Goal: Information Seeking & Learning: Check status

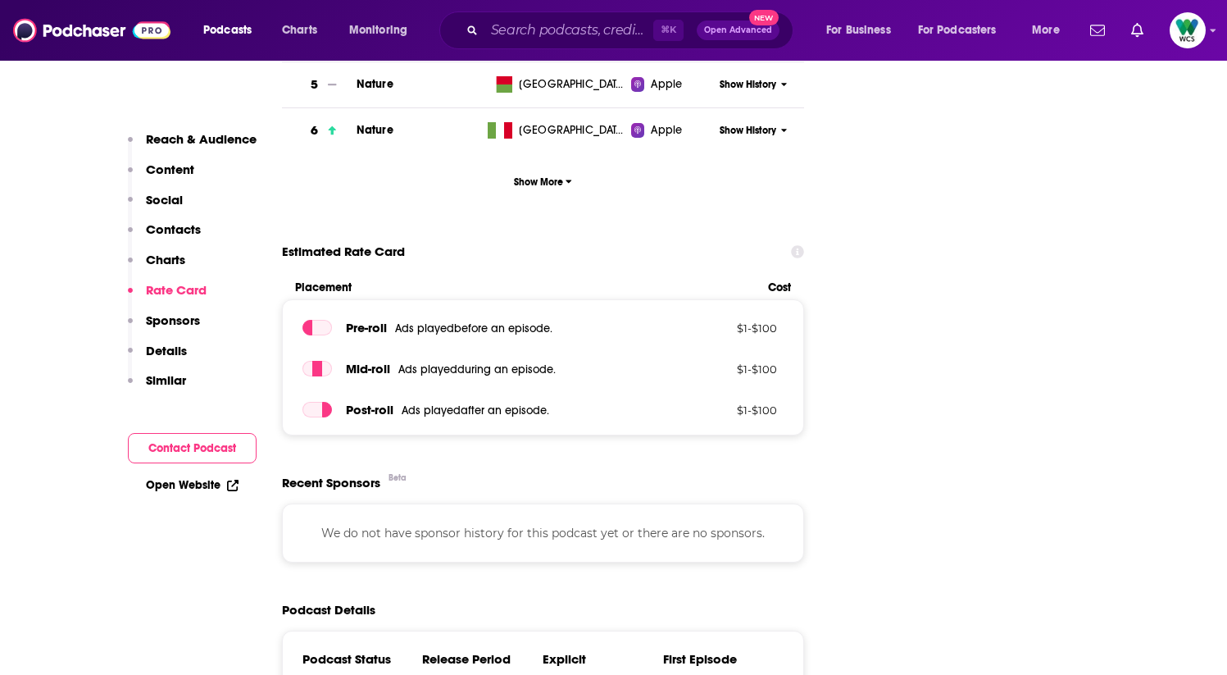
scroll to position [2035, 0]
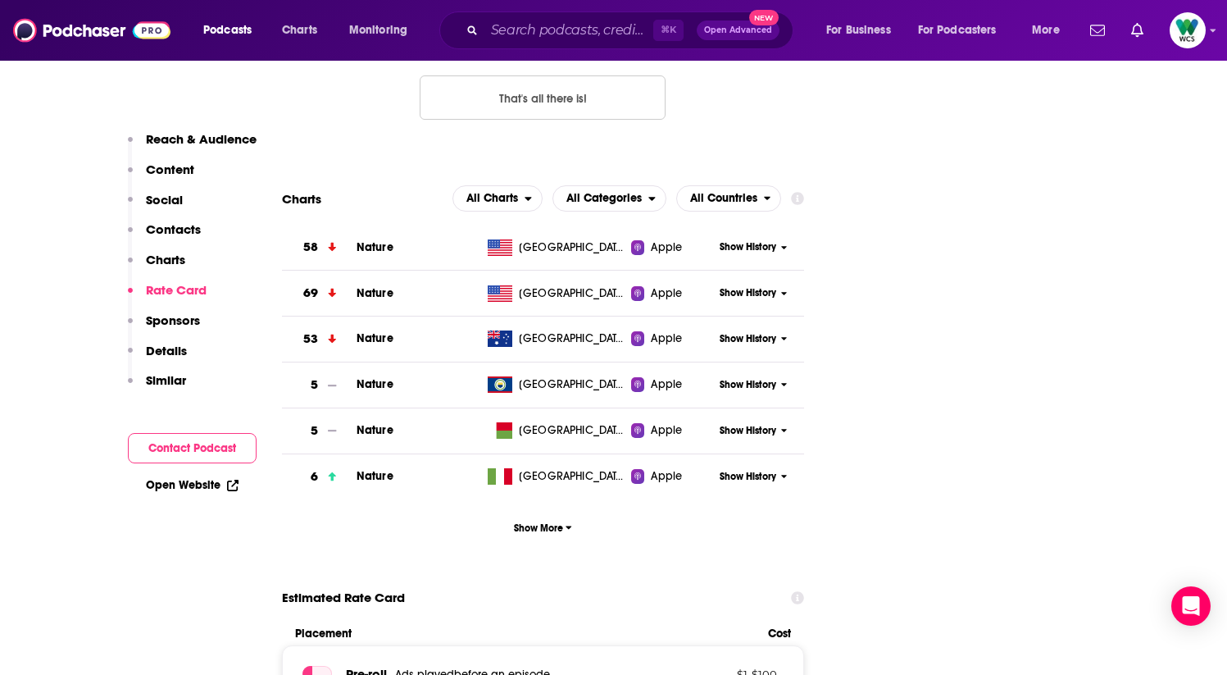
click at [771, 286] on span "Show History" at bounding box center [748, 293] width 57 height 14
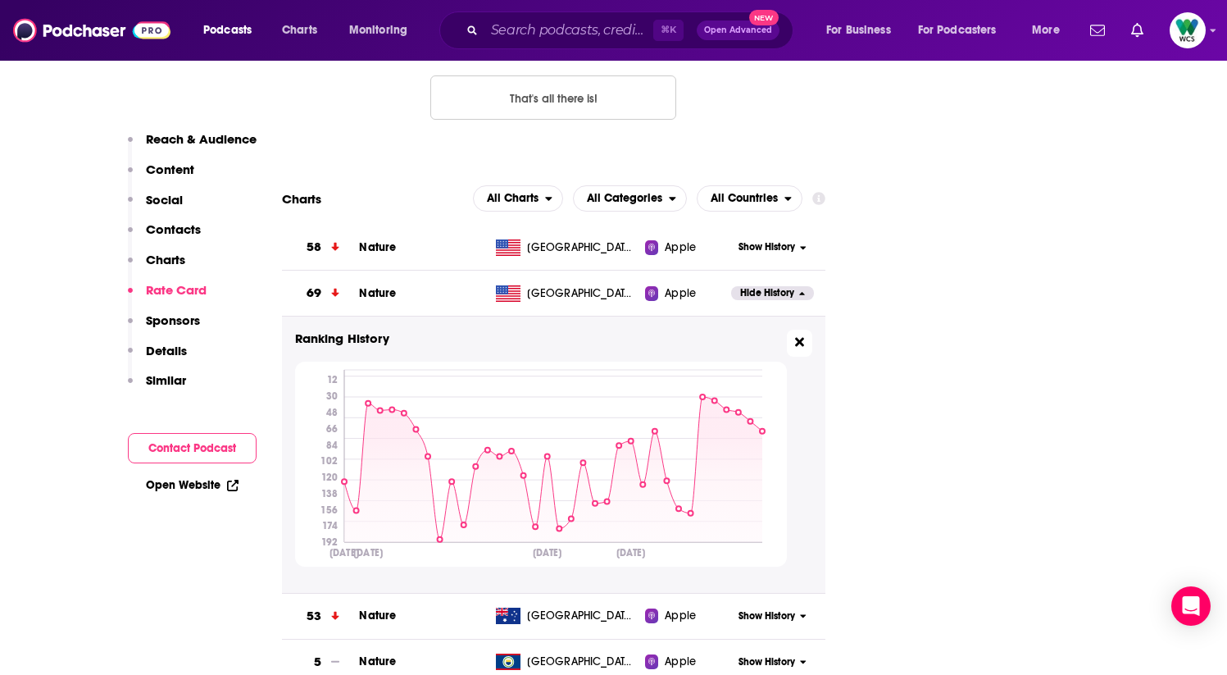
click at [800, 338] on icon at bounding box center [799, 342] width 9 height 9
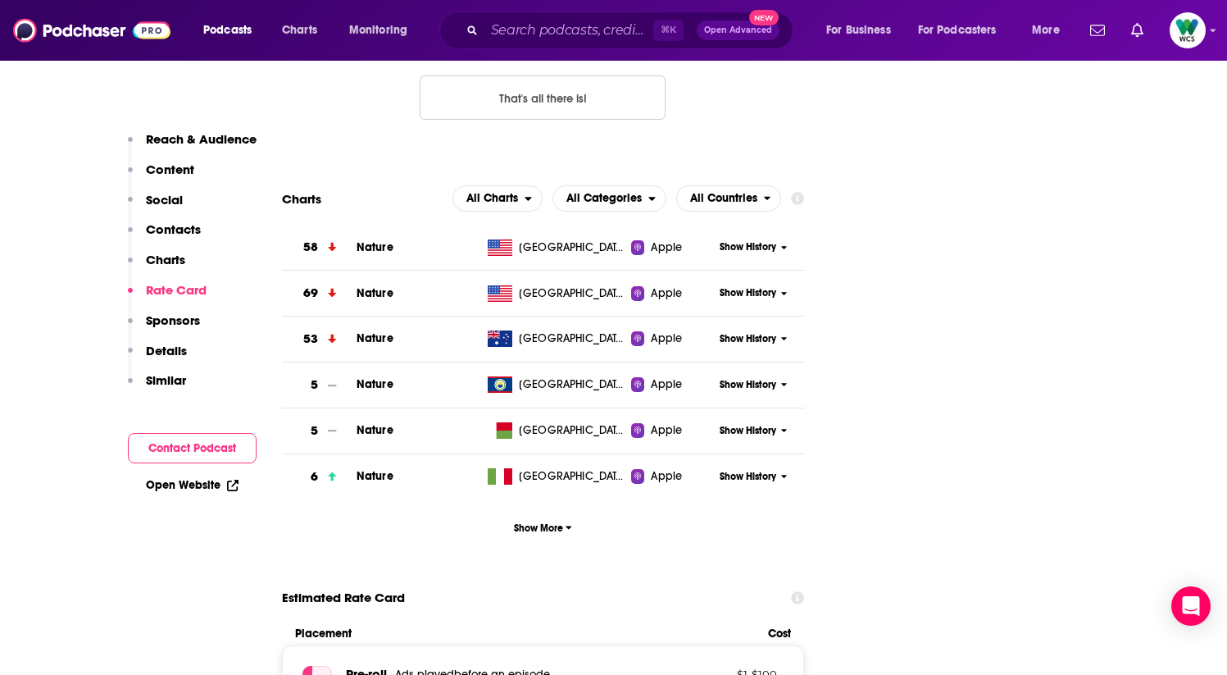
click at [774, 240] on span "Show History" at bounding box center [748, 247] width 57 height 14
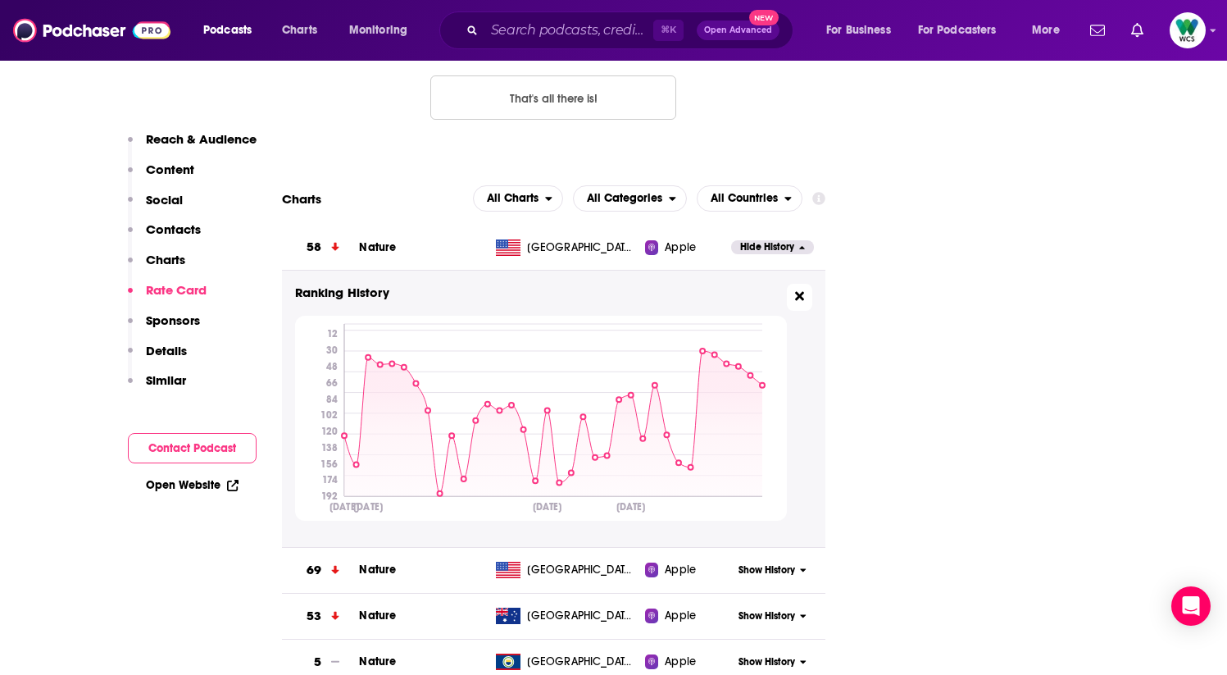
click at [799, 292] on icon at bounding box center [799, 296] width 9 height 9
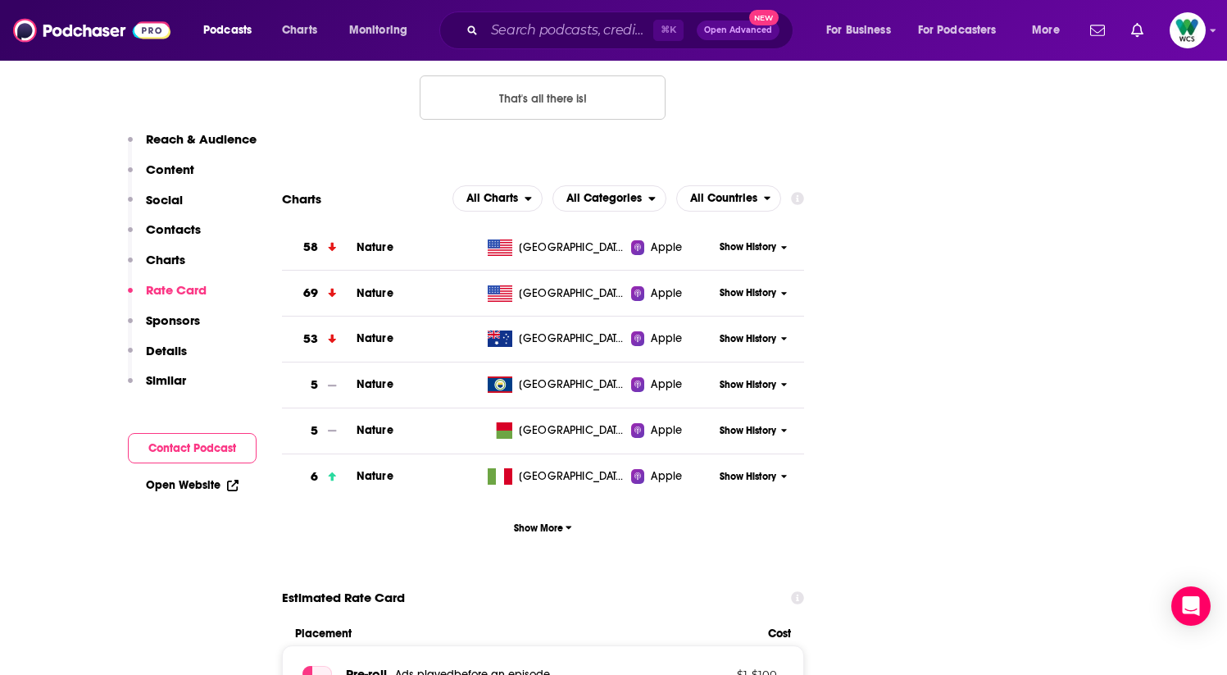
click at [760, 286] on span "Show History" at bounding box center [748, 293] width 57 height 14
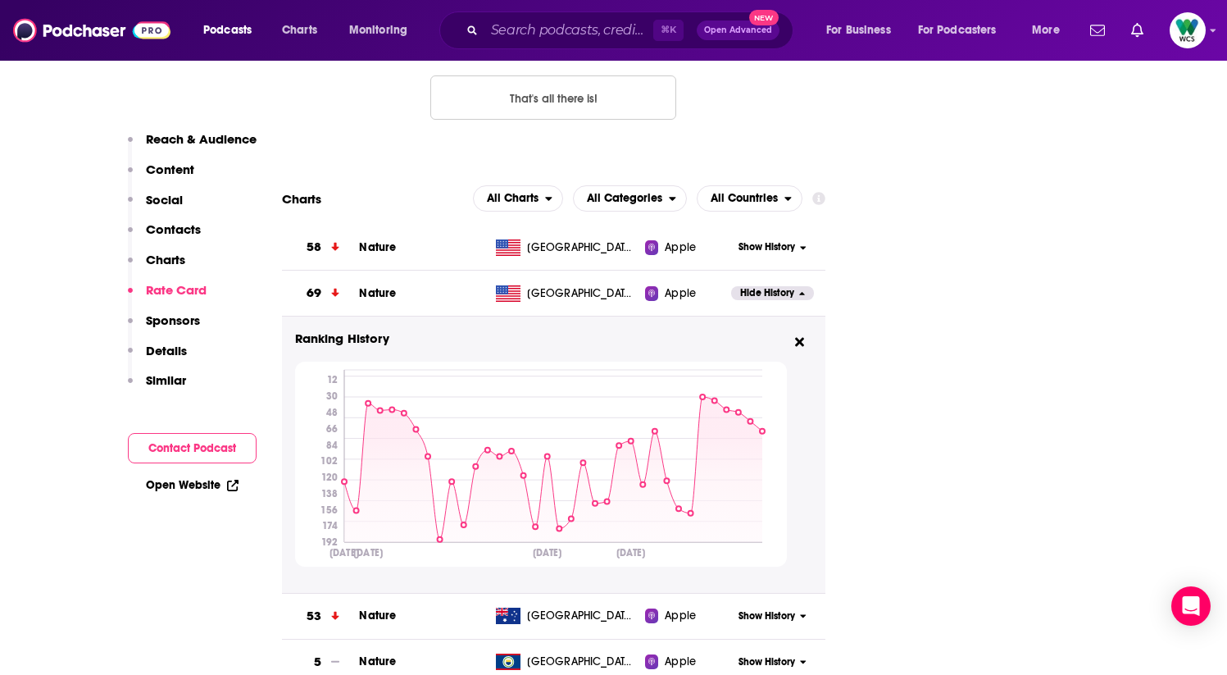
click at [804, 335] on icon at bounding box center [799, 341] width 9 height 13
